Goal: Transaction & Acquisition: Book appointment/travel/reservation

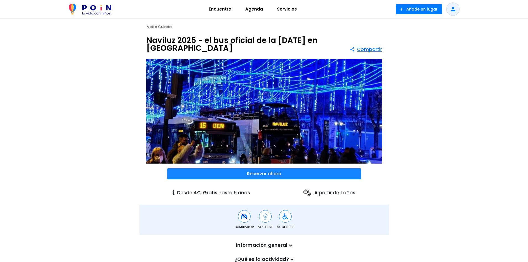
scroll to position [55, 0]
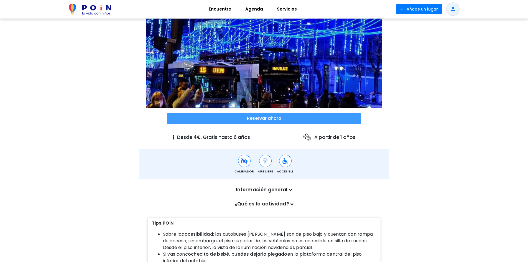
click at [269, 120] on span at bounding box center [264, 118] width 194 height 11
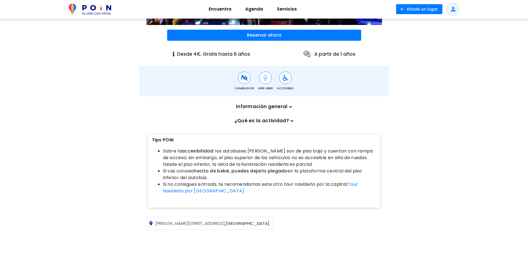
scroll to position [166, 0]
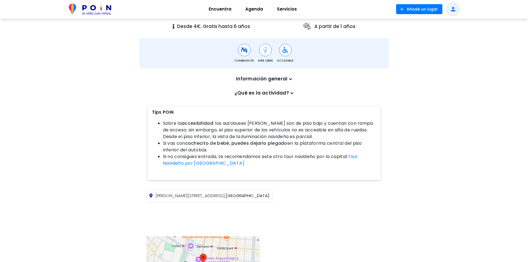
click at [291, 81] on icon at bounding box center [290, 79] width 3 height 5
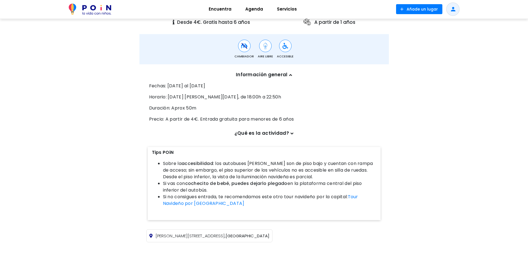
scroll to position [143, 0]
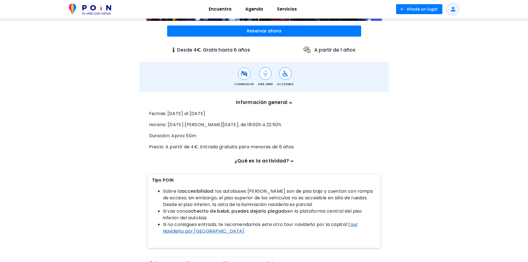
click at [193, 230] on link "Tour Navideño por [GEOGRAPHIC_DATA]" at bounding box center [260, 227] width 195 height 13
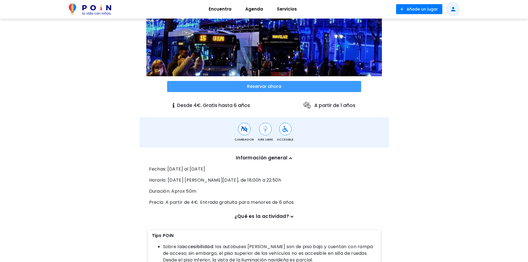
click at [251, 90] on span at bounding box center [264, 86] width 194 height 11
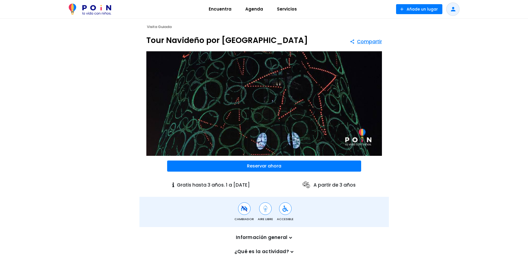
click at [288, 238] on p "Información general" at bounding box center [264, 237] width 230 height 7
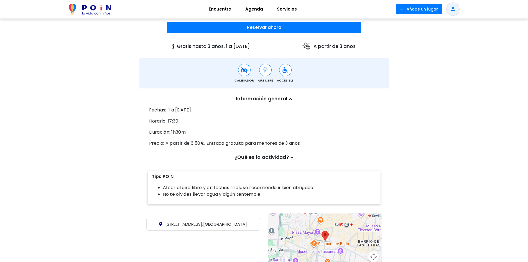
scroll to position [249, 0]
